Goal: Task Accomplishment & Management: Use online tool/utility

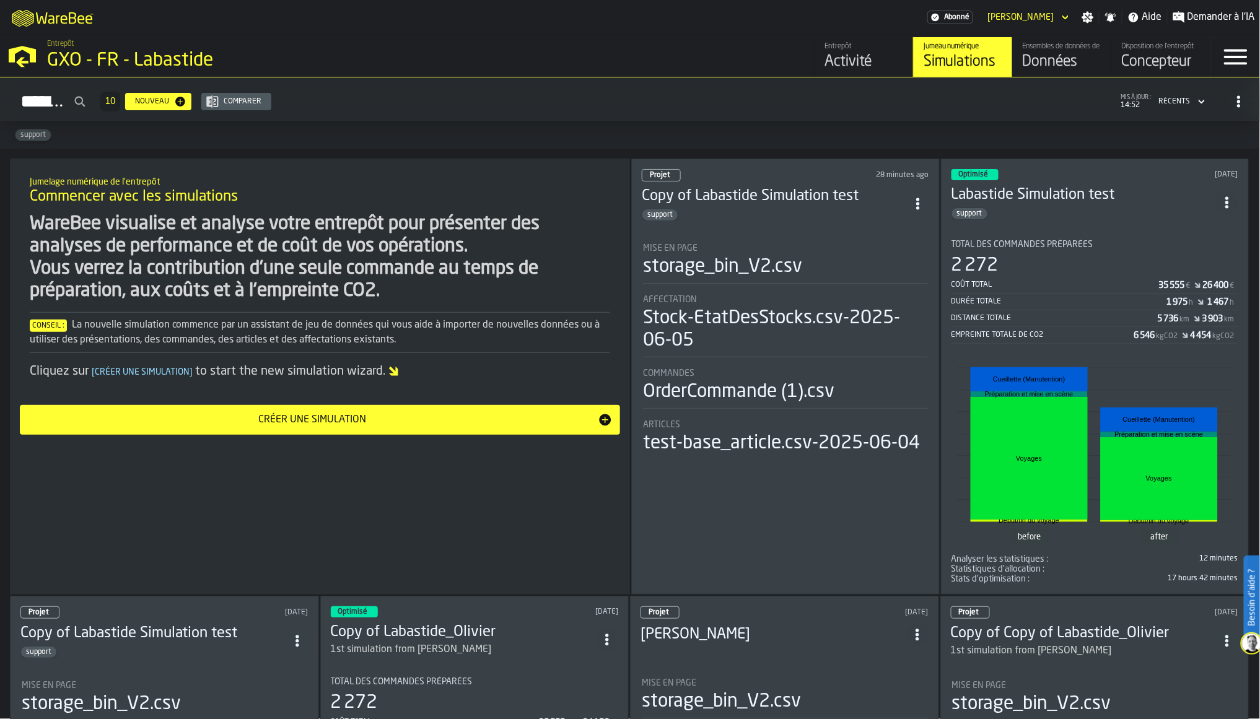
click at [523, 694] on html "Besoin d'aide ? M A K I N G W A R E H O U S E S M O R E EF F I C I E N T Abonné…" at bounding box center [630, 359] width 1260 height 719
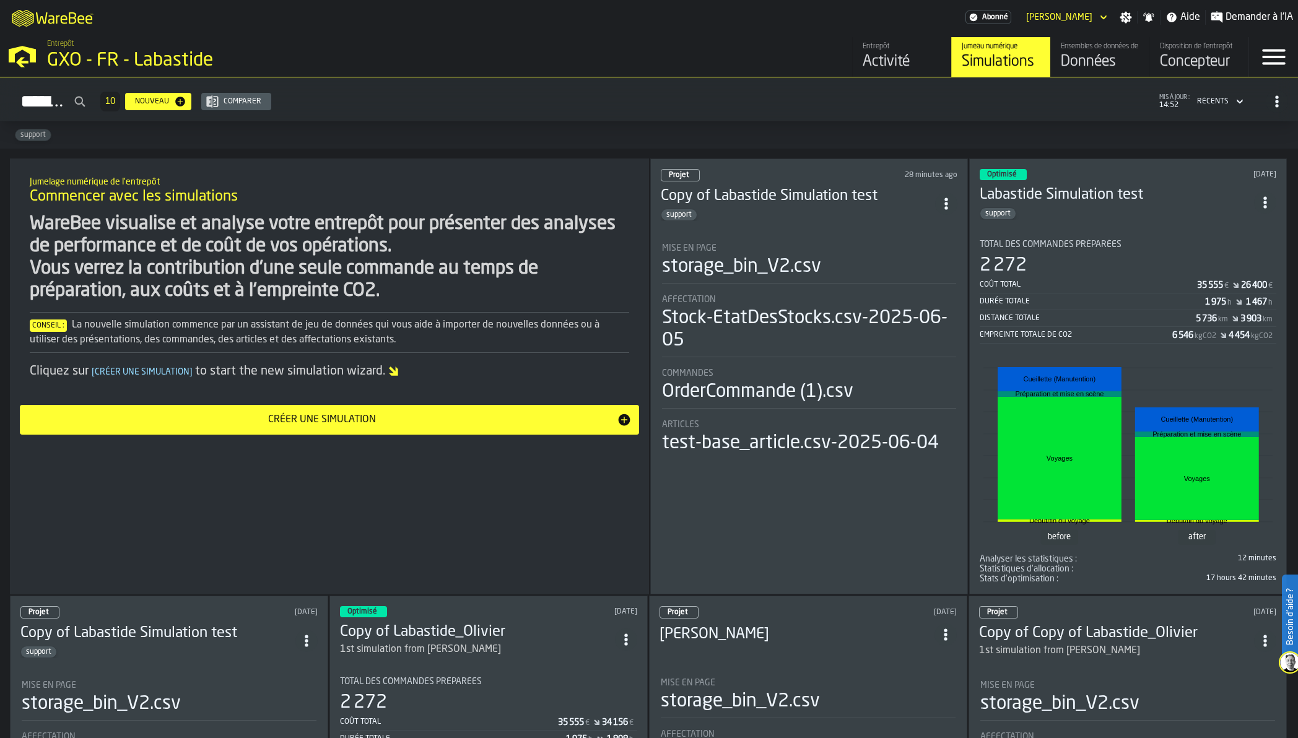
click at [861, 52] on link "Entrepôt Activité" at bounding box center [901, 57] width 99 height 40
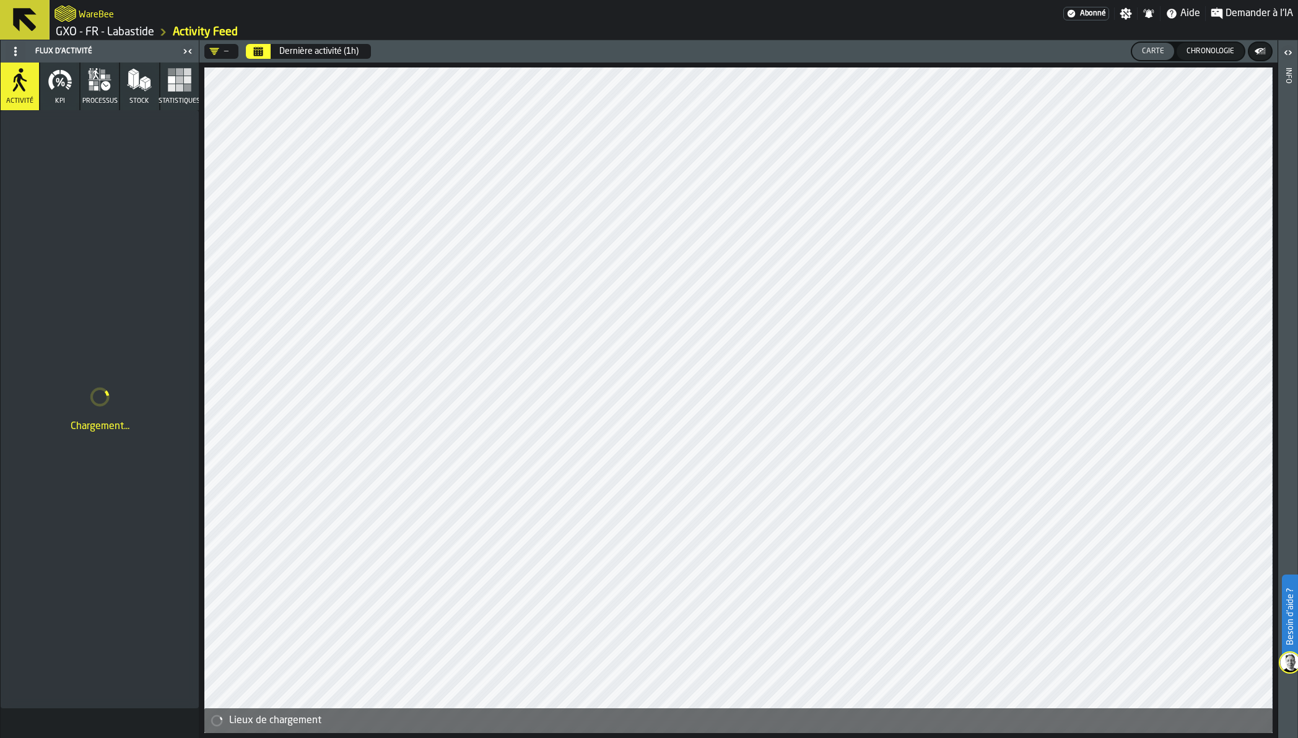
click at [74, 3] on div "logo-header" at bounding box center [65, 13] width 22 height 22
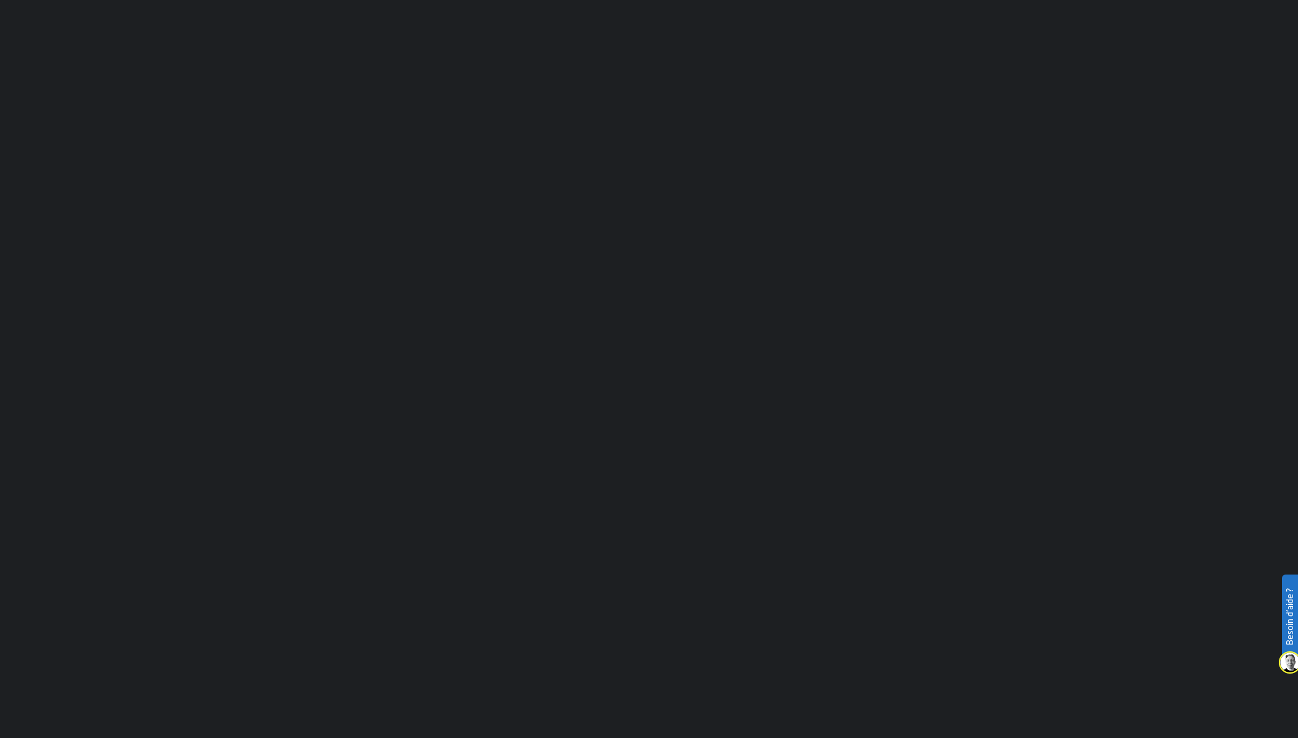
click at [28, 20] on main "Menu Aide Notifications Paramètres Demander à l'IA (Bêta)" at bounding box center [649, 369] width 1298 height 738
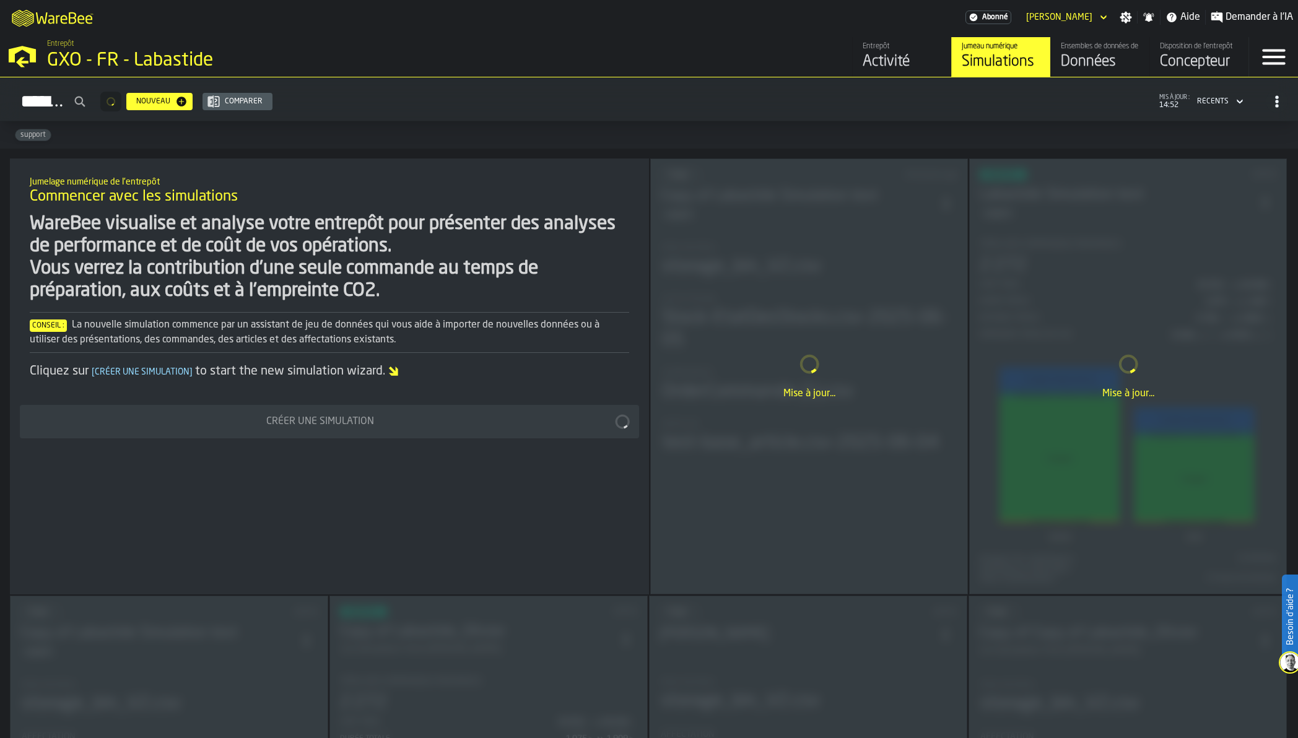
click at [1020, 63] on link "Ensembles de données de l'entrepôt Données" at bounding box center [1099, 57] width 99 height 40
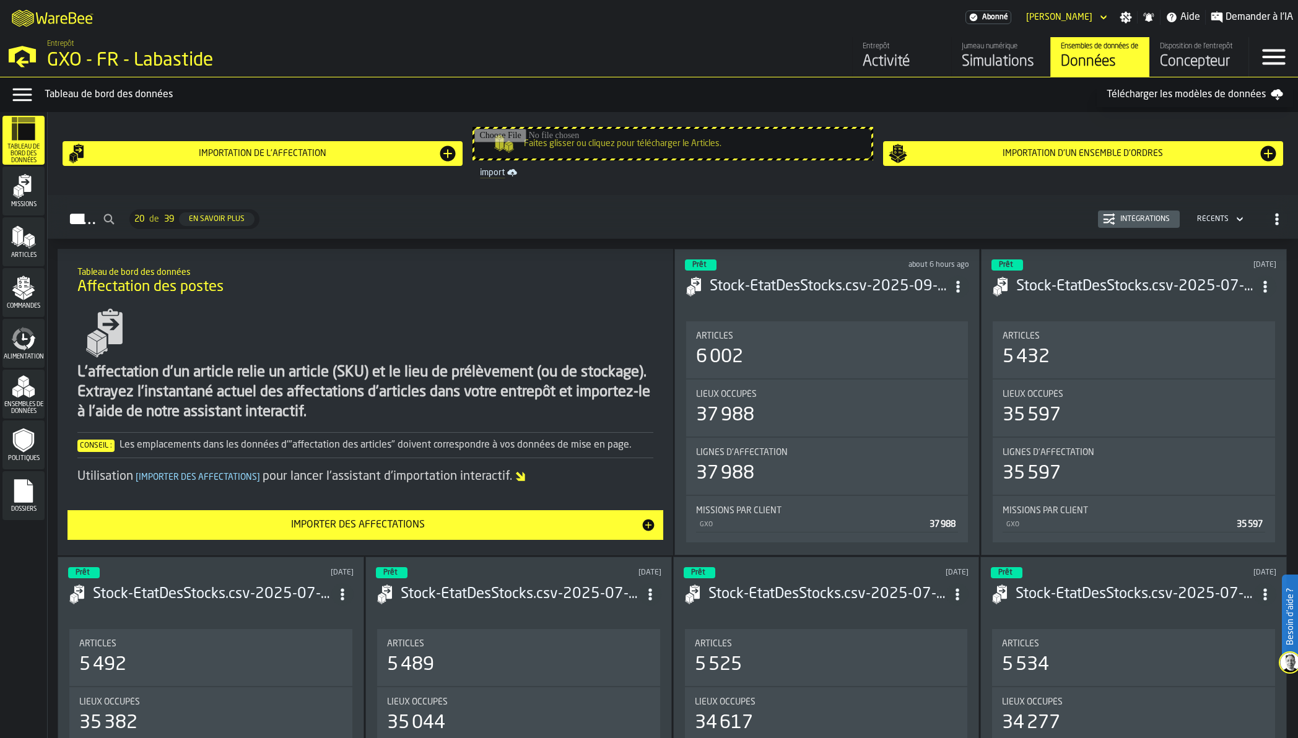
click at [884, 57] on div "Activité" at bounding box center [902, 62] width 79 height 20
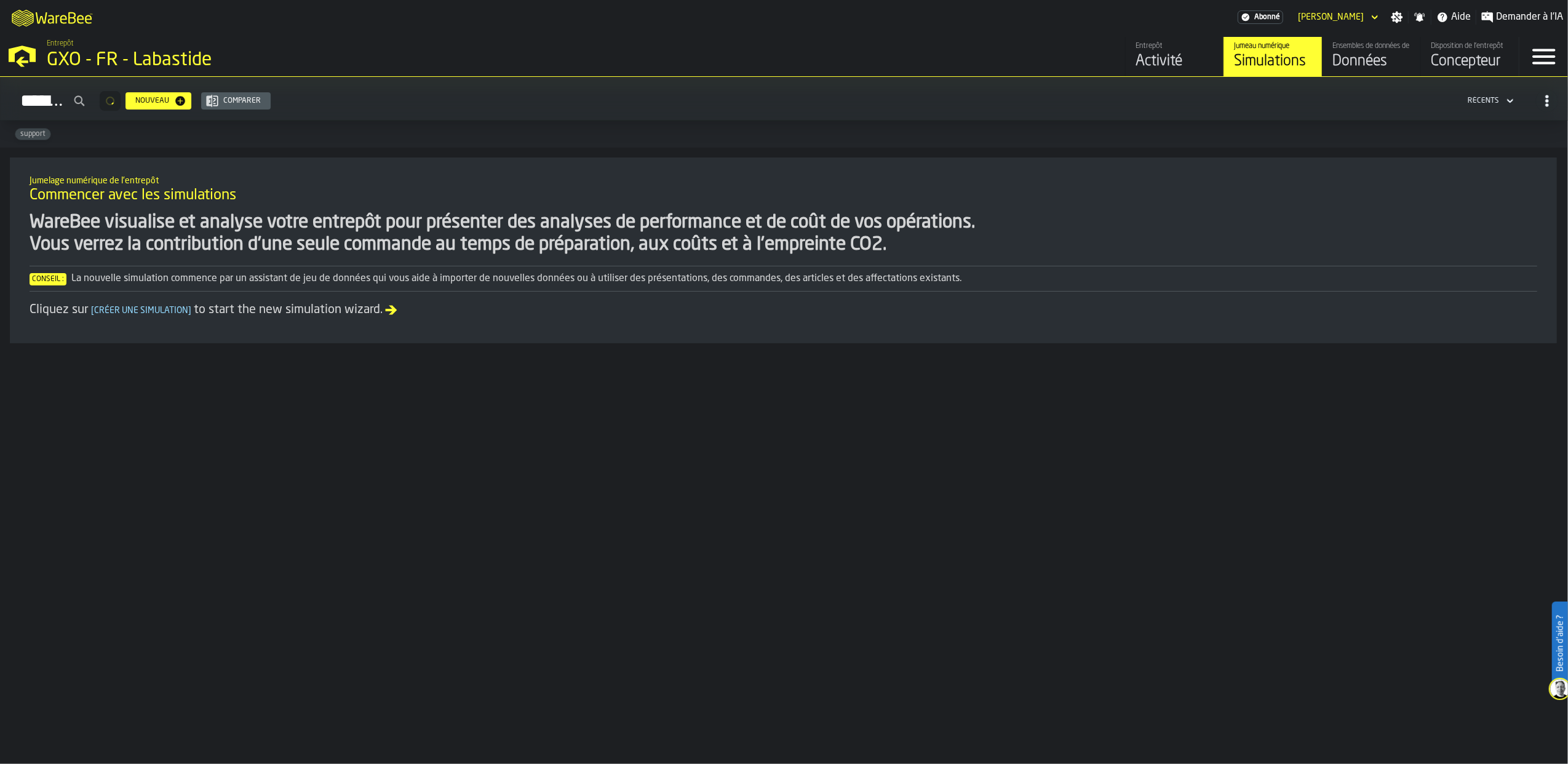
click at [1373, 53] on div "Ensembles de données de l'entrepôt Données" at bounding box center [1370, 57] width 78 height 30
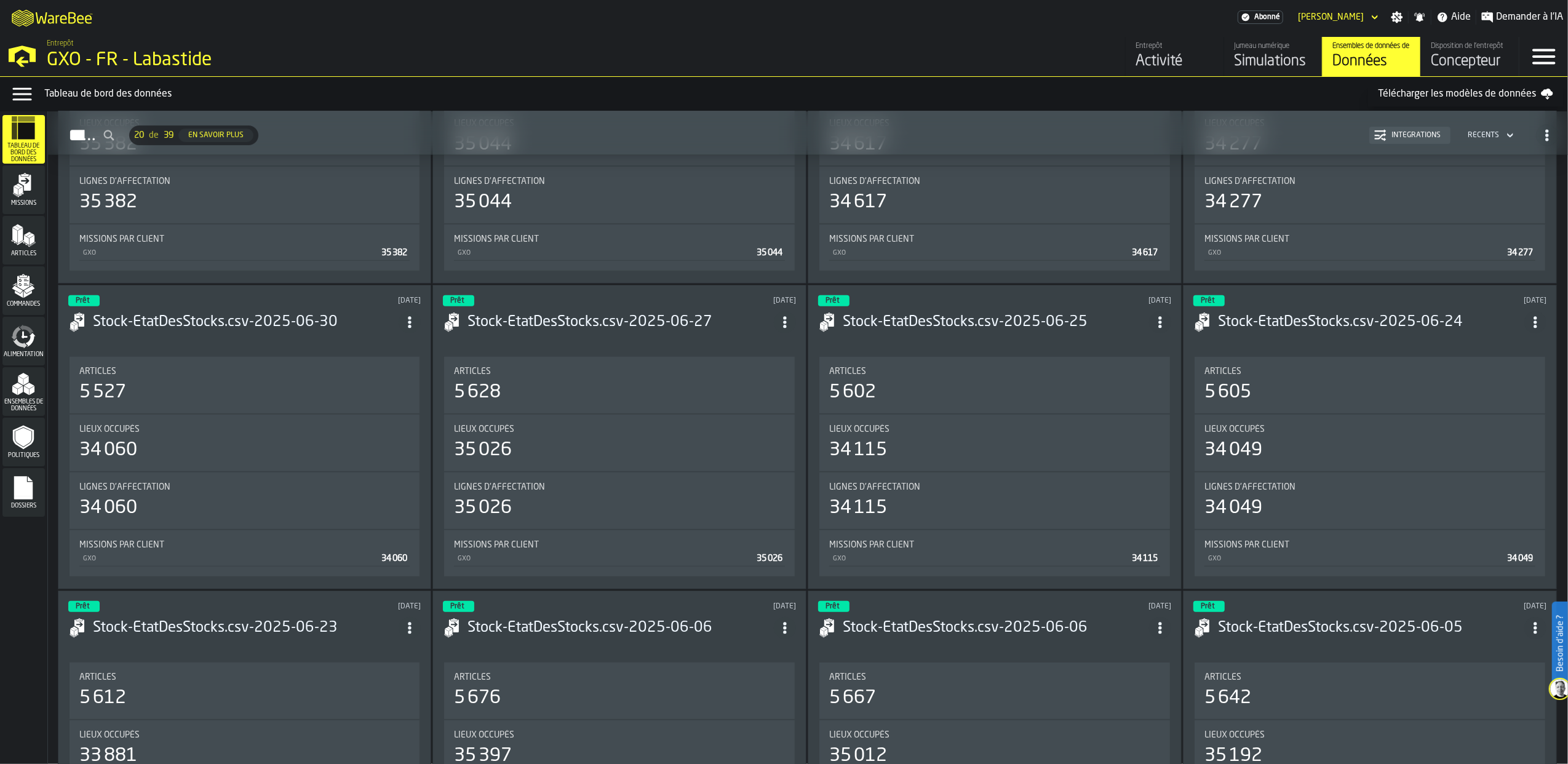
scroll to position [656, 0]
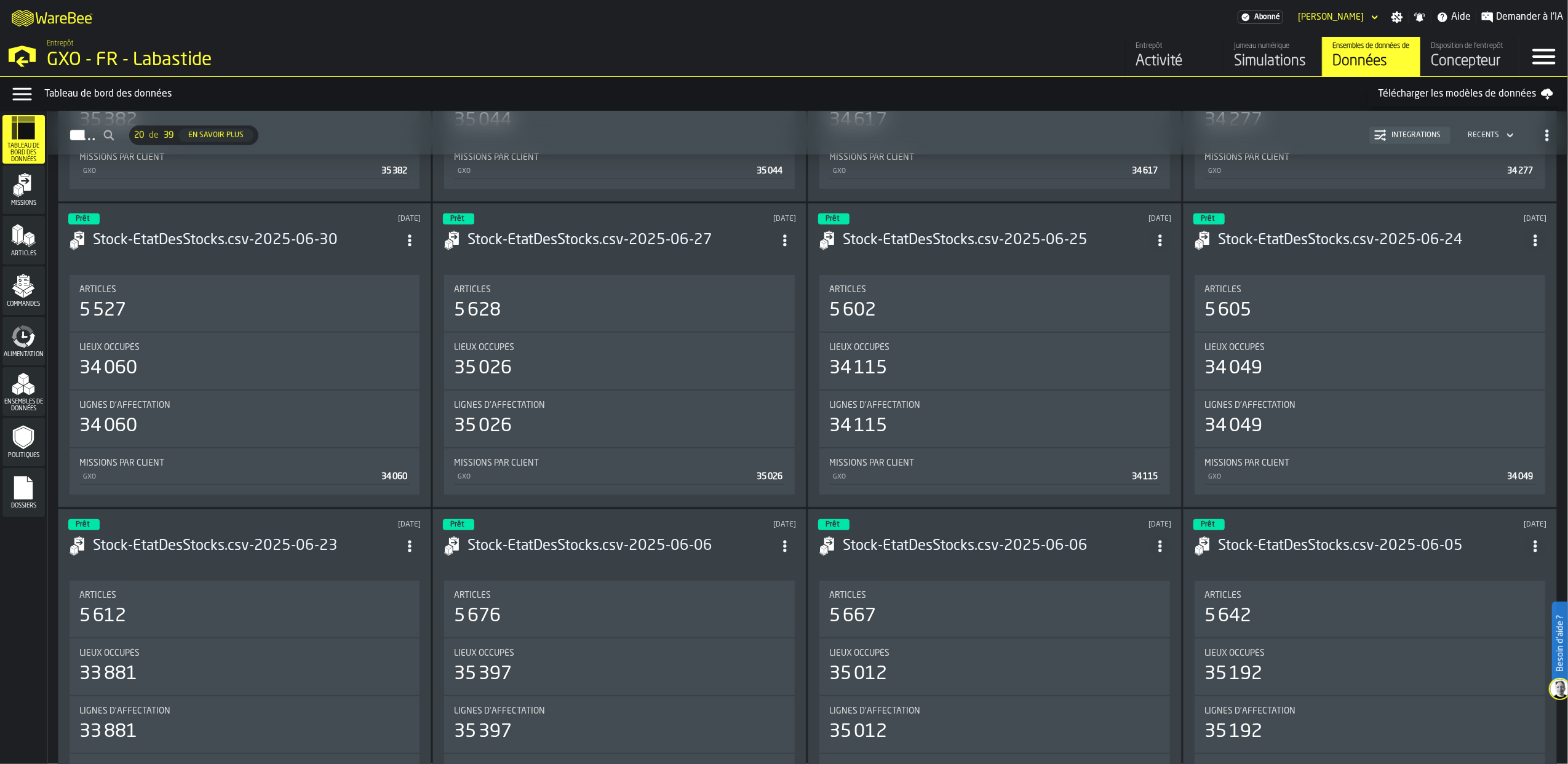
click at [37, 398] on span "Ensembles de données" at bounding box center [23, 405] width 43 height 14
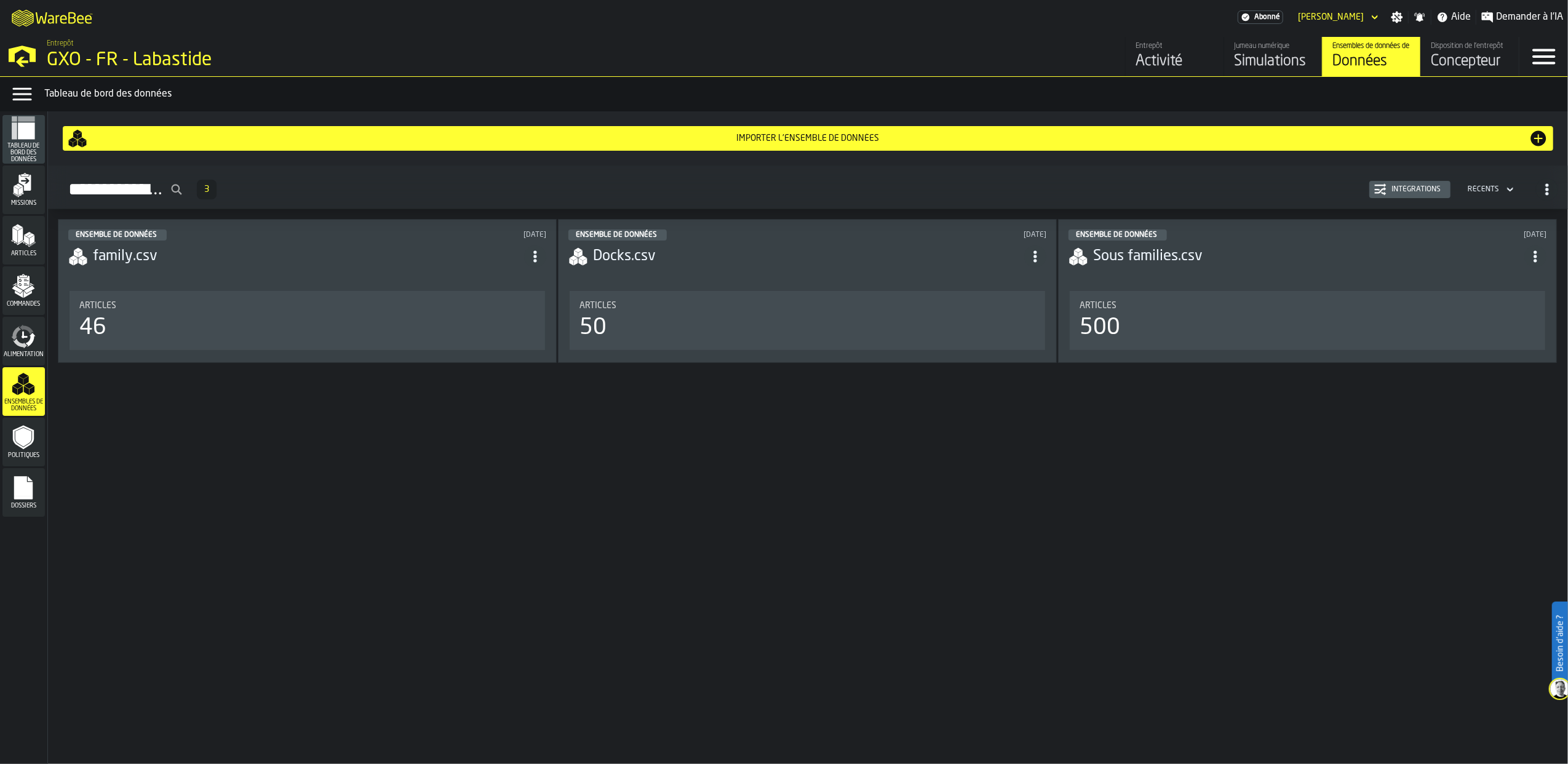
click at [26, 332] on icon "menu Alimentation" at bounding box center [23, 336] width 25 height 25
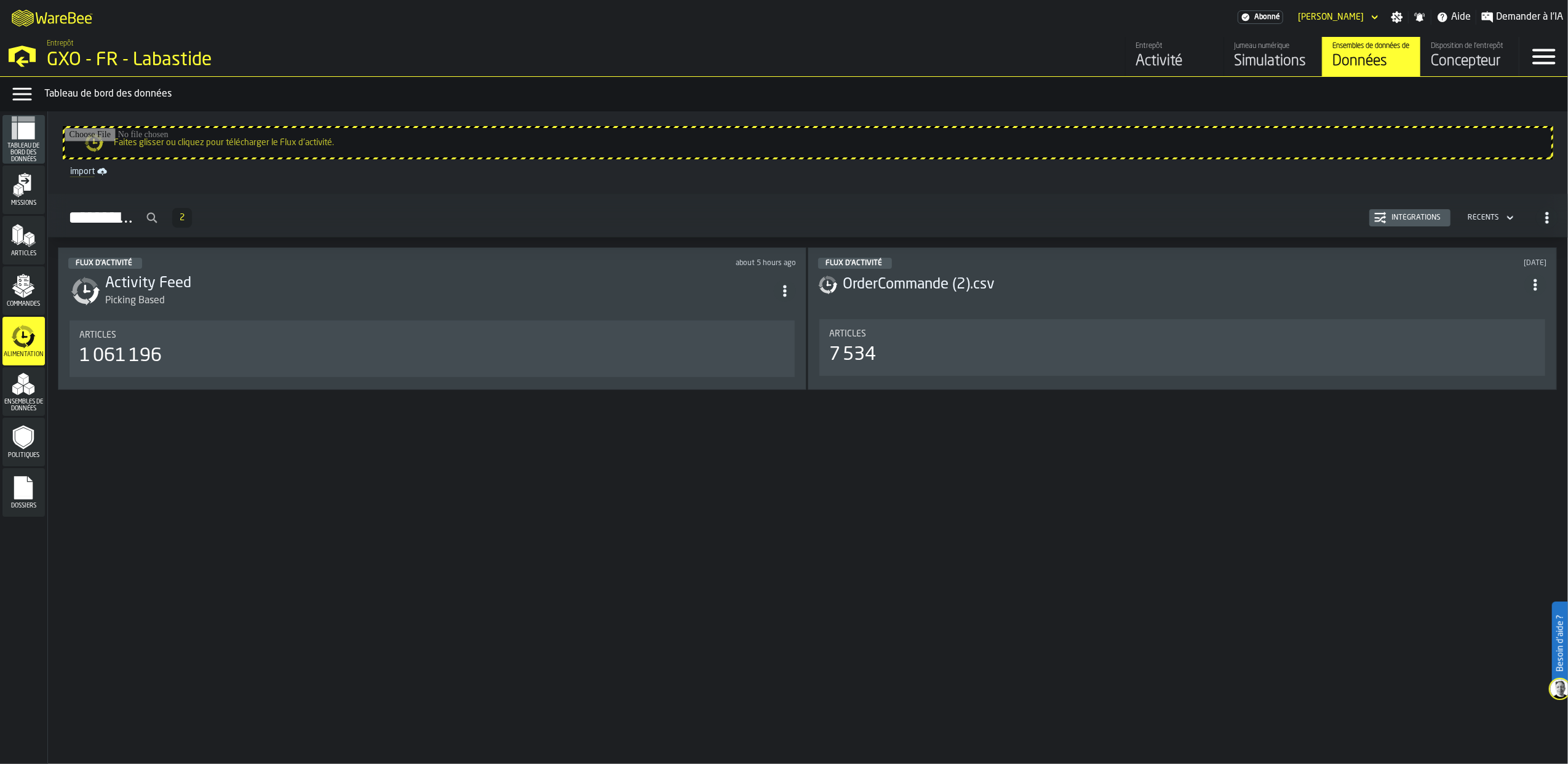
click at [1440, 216] on div "Intégrations" at bounding box center [1415, 218] width 59 height 9
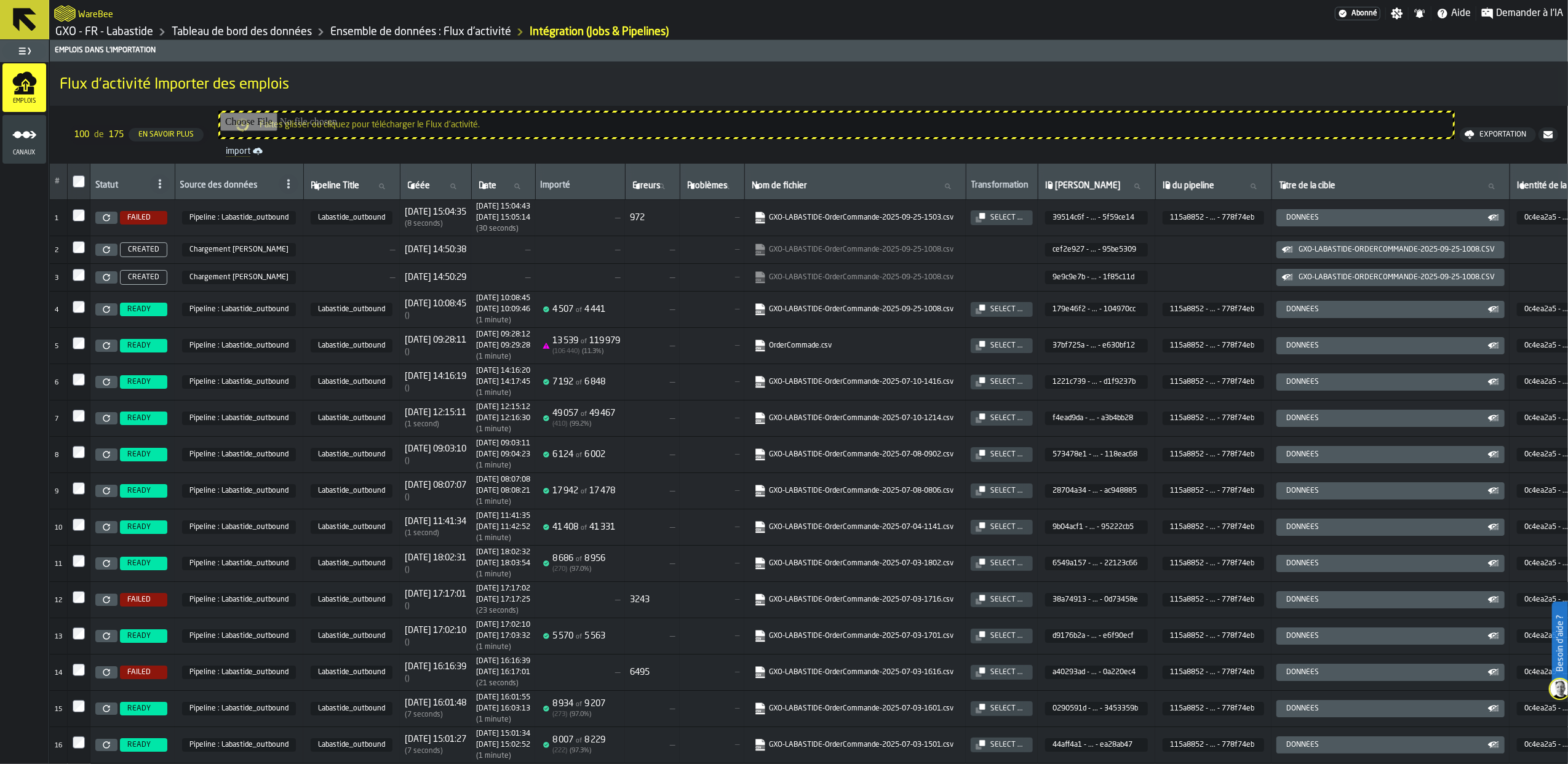
click at [470, 208] on td "25/09/2025 15:04:35 ( 8 seconds )" at bounding box center [436, 218] width 71 height 37
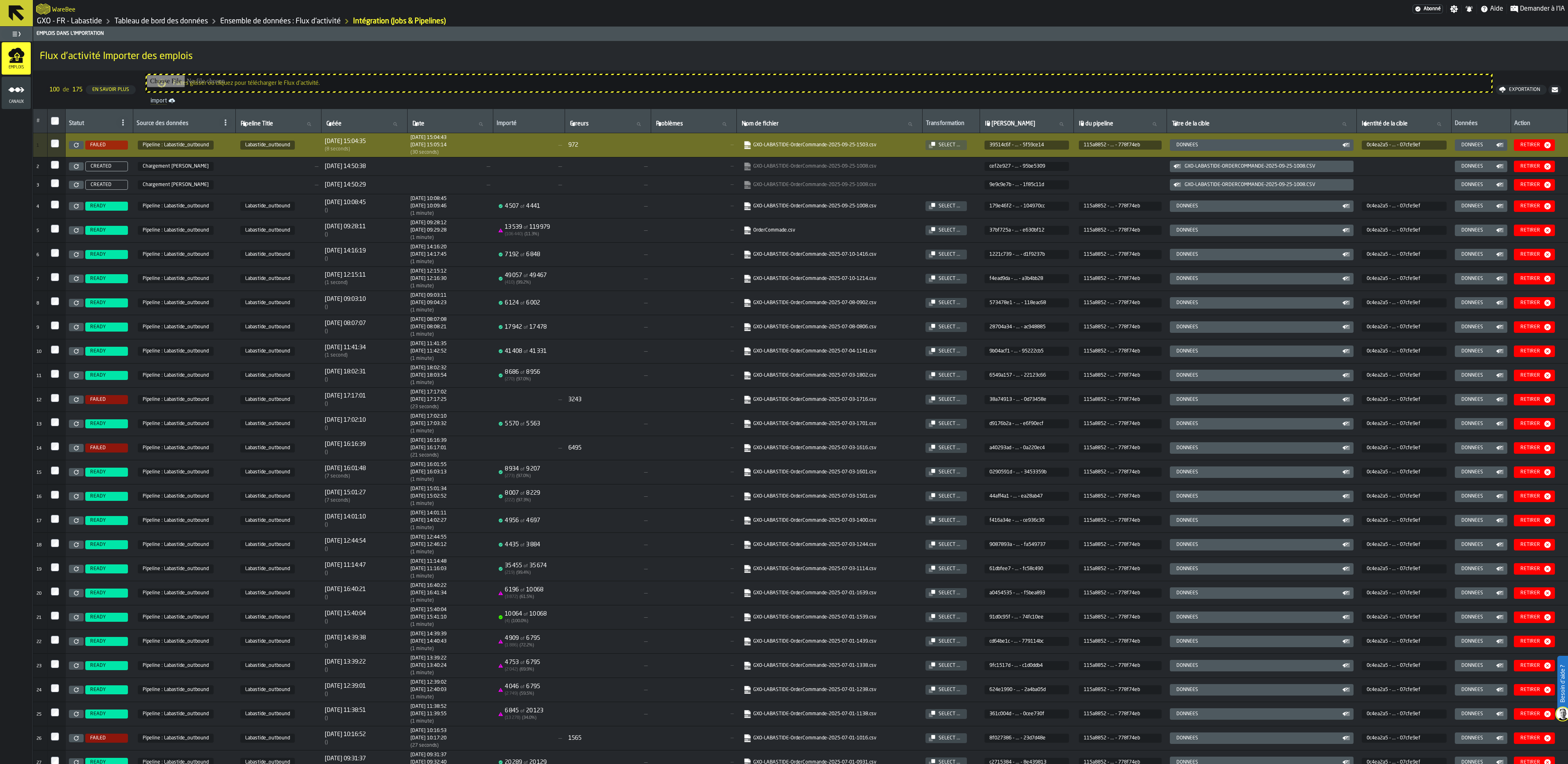
click at [1045, 143] on div "Retirer" at bounding box center [1534, 145] width 34 height 8
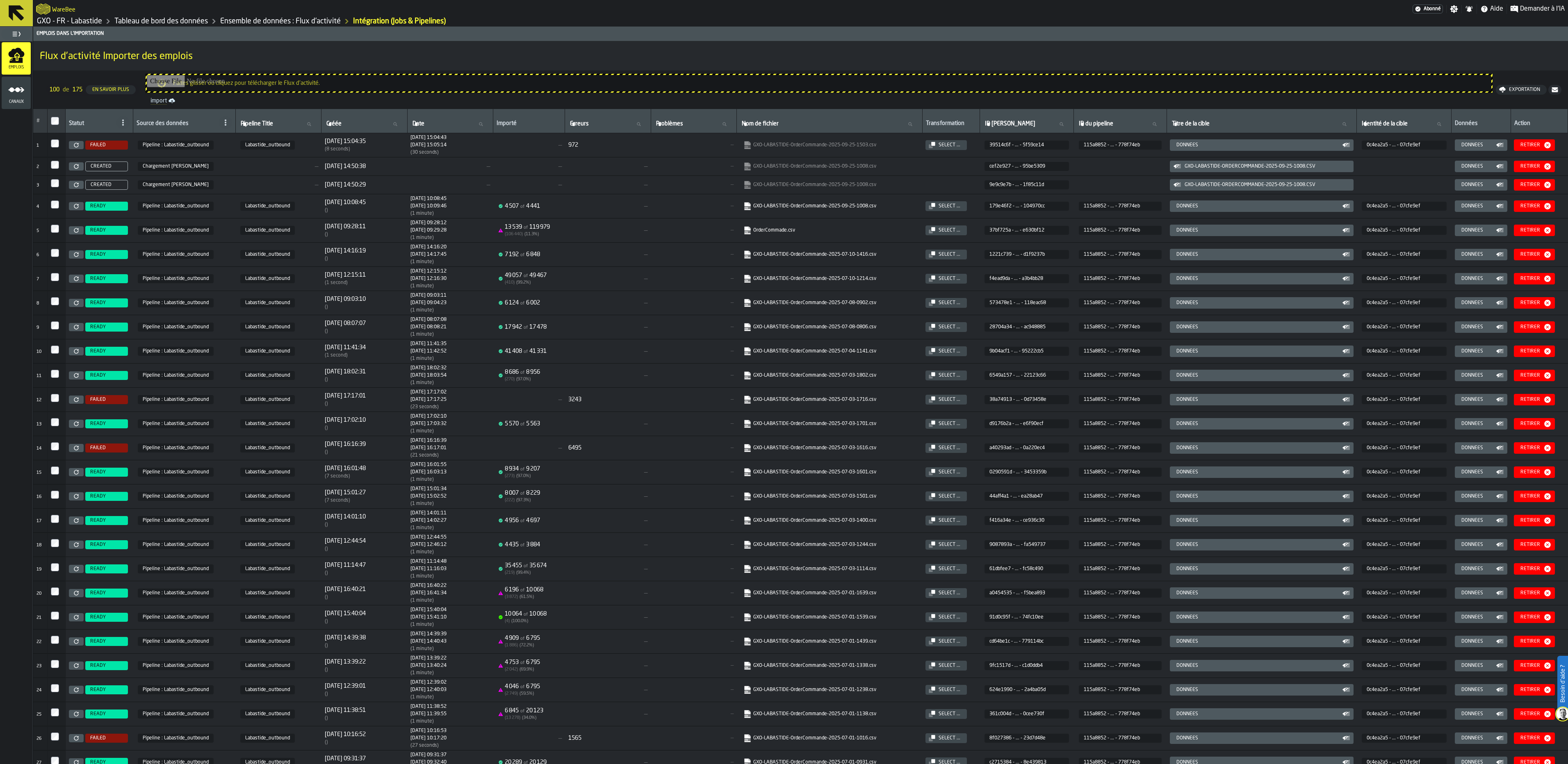
click at [1524, 146] on div "Retirer" at bounding box center [1530, 145] width 26 height 6
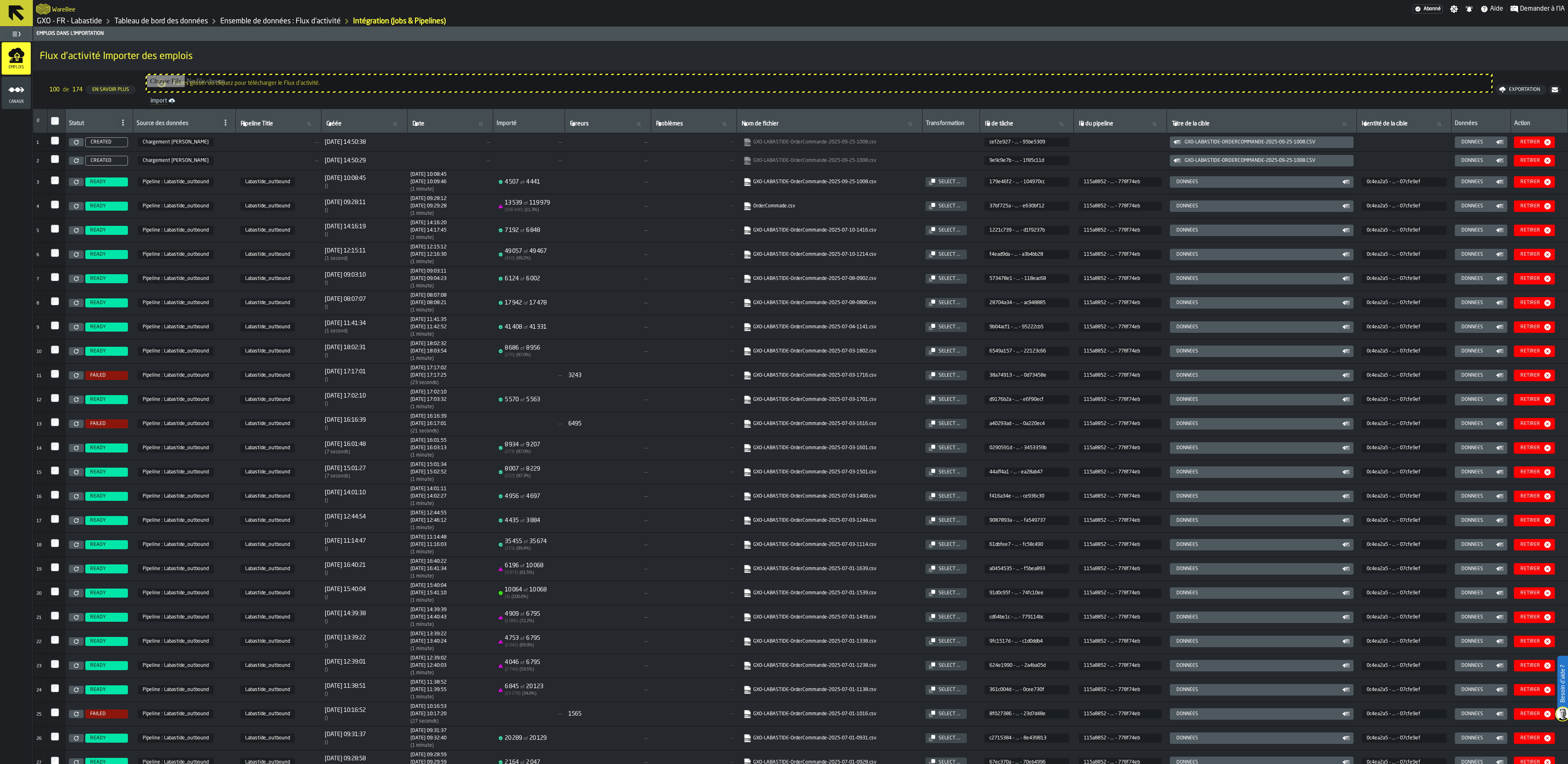
click at [72, 26] on header "WareBee Abonné Paramètres Notifications Aide Demander à l'IA GXO - FR - Labasti…" at bounding box center [784, 13] width 1568 height 26
click at [73, 23] on link "GXO - FR - Labastide" at bounding box center [70, 21] width 65 height 9
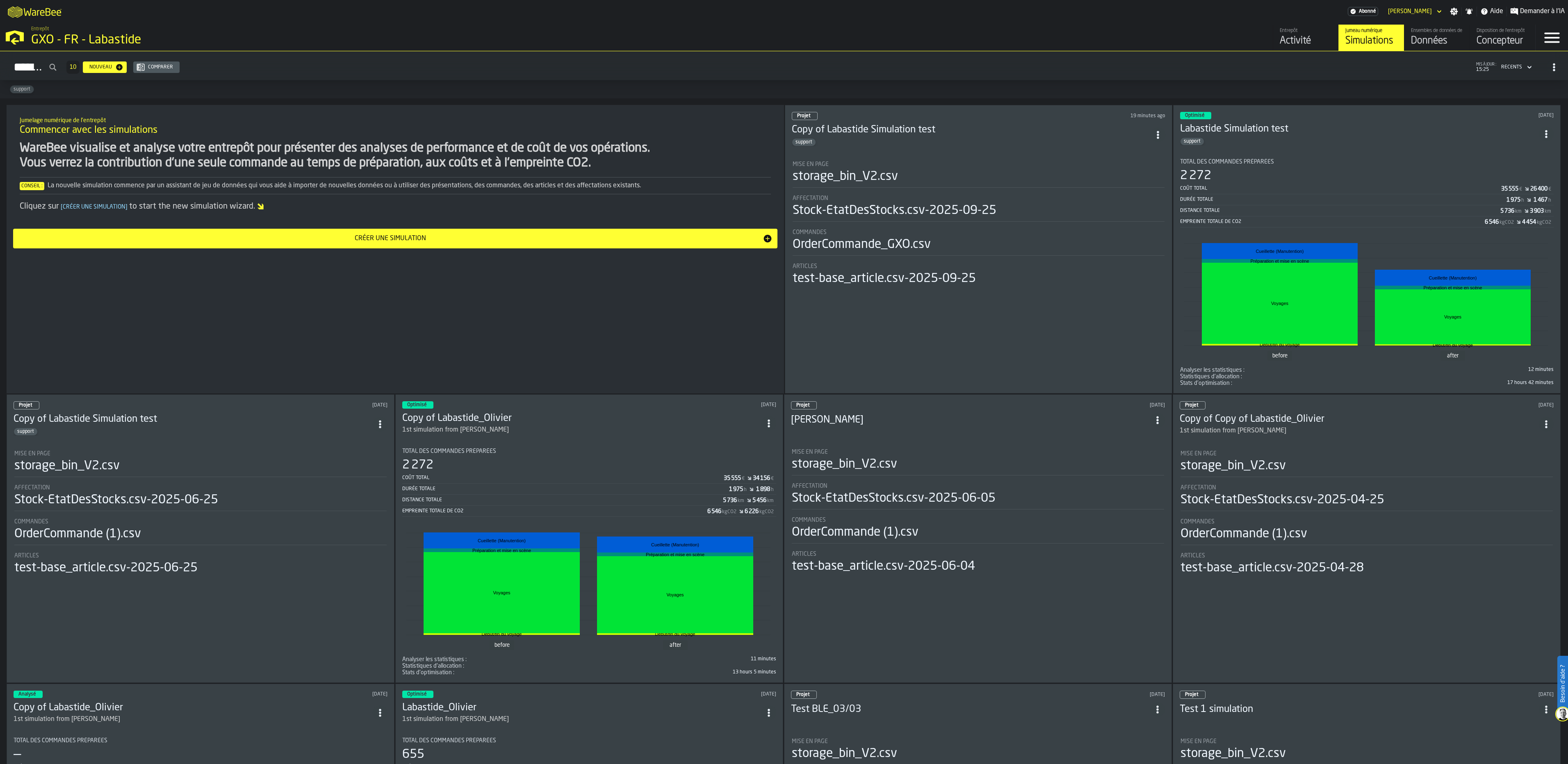
click at [1437, 40] on div "Données" at bounding box center [1437, 41] width 52 height 13
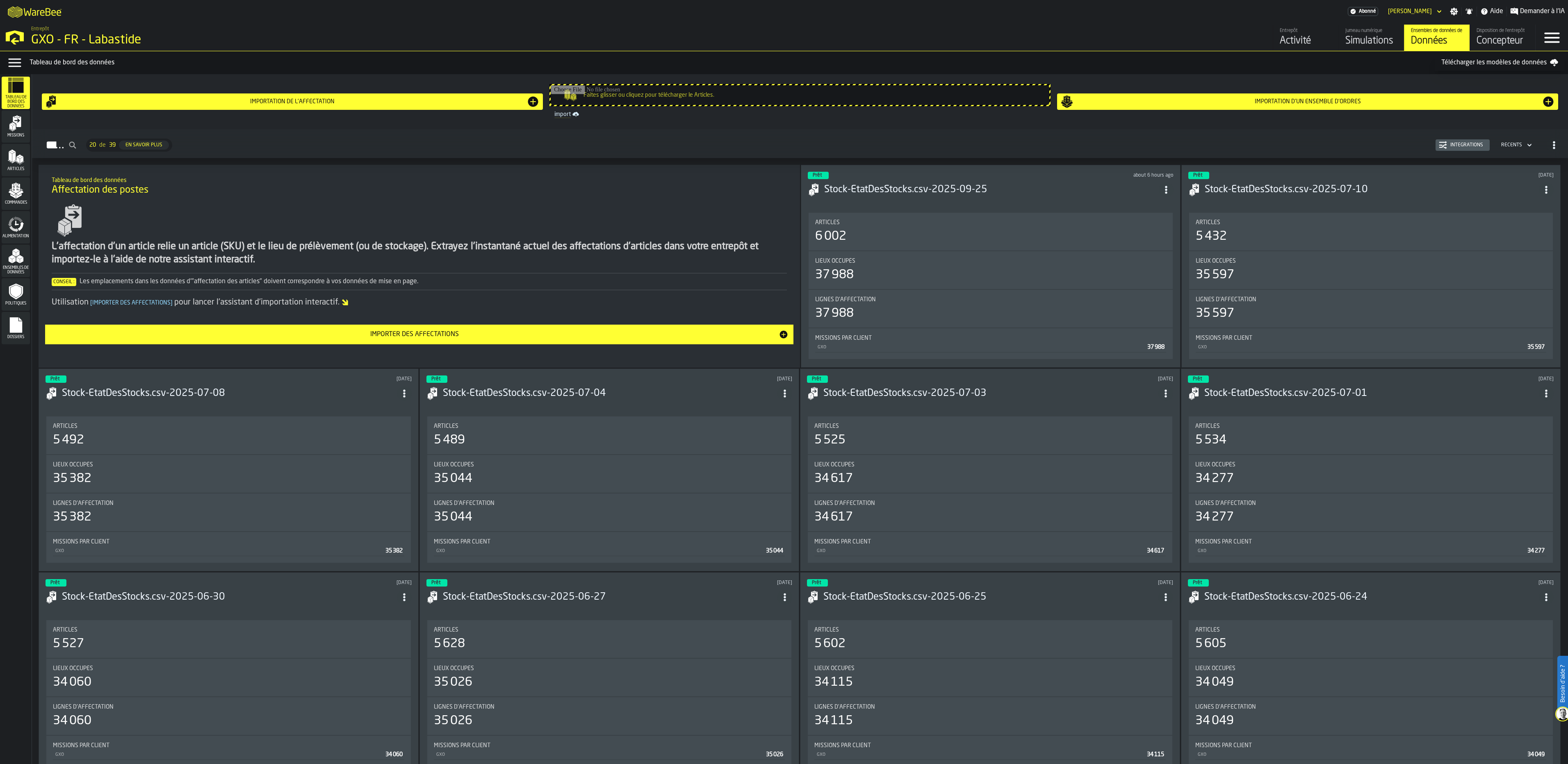
click at [17, 326] on rect "menu Dossiers" at bounding box center [15, 328] width 13 height 6
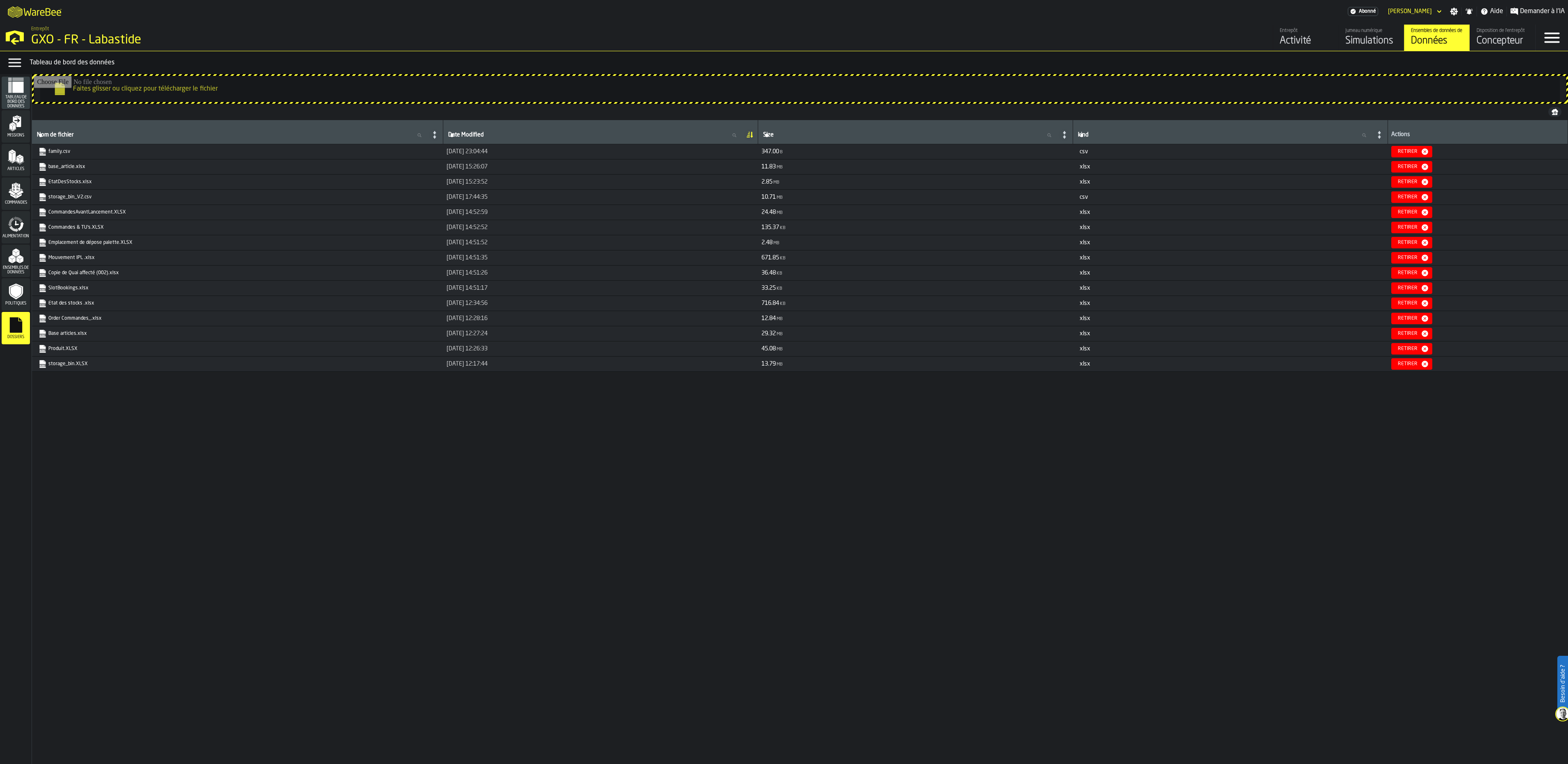
click at [193, 89] on input "Faites glisser ou cliquez pour télécharger le fichier" at bounding box center [800, 89] width 1533 height 26
